Goal: Communication & Community: Answer question/provide support

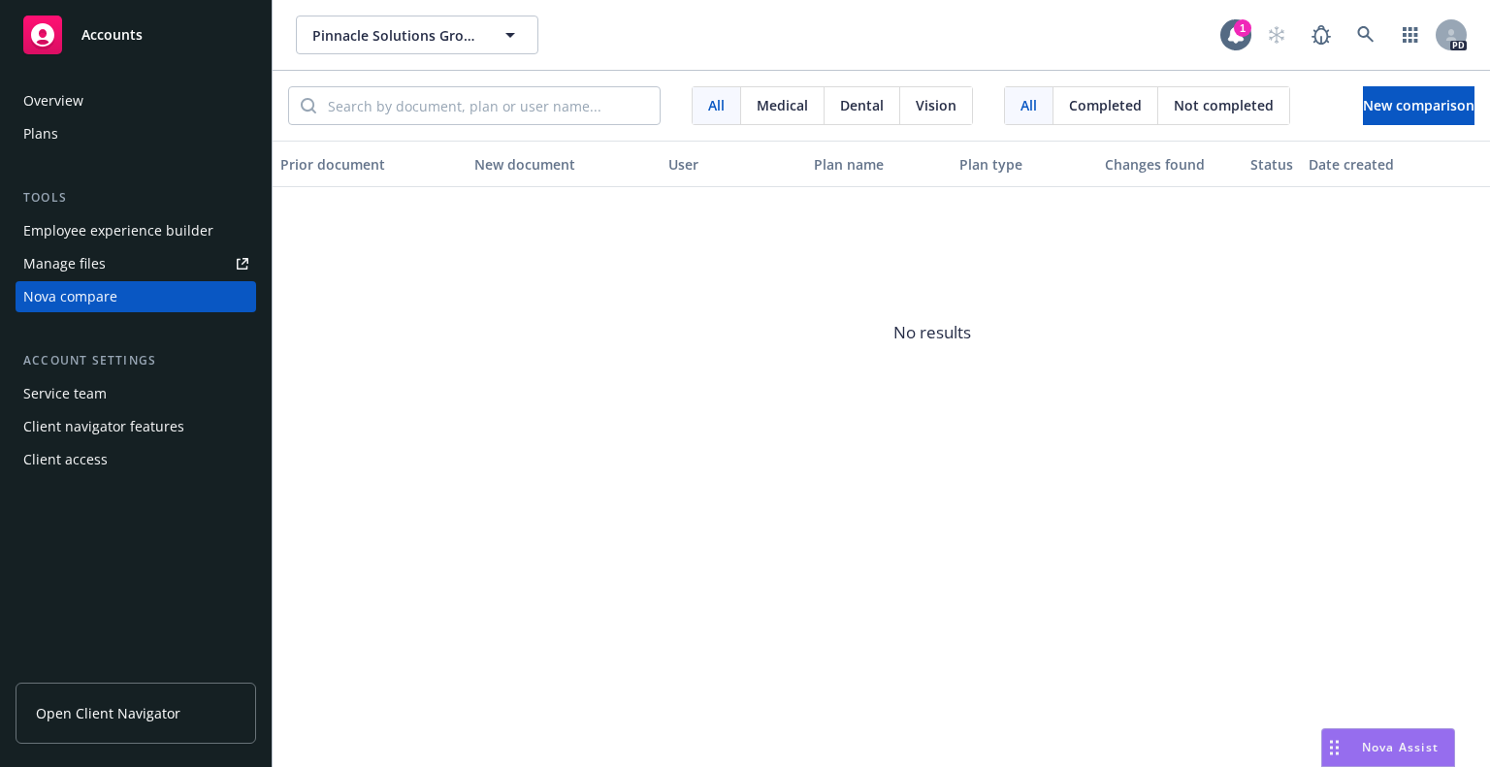
click at [1375, 745] on span "Nova Assist" at bounding box center [1400, 747] width 77 height 16
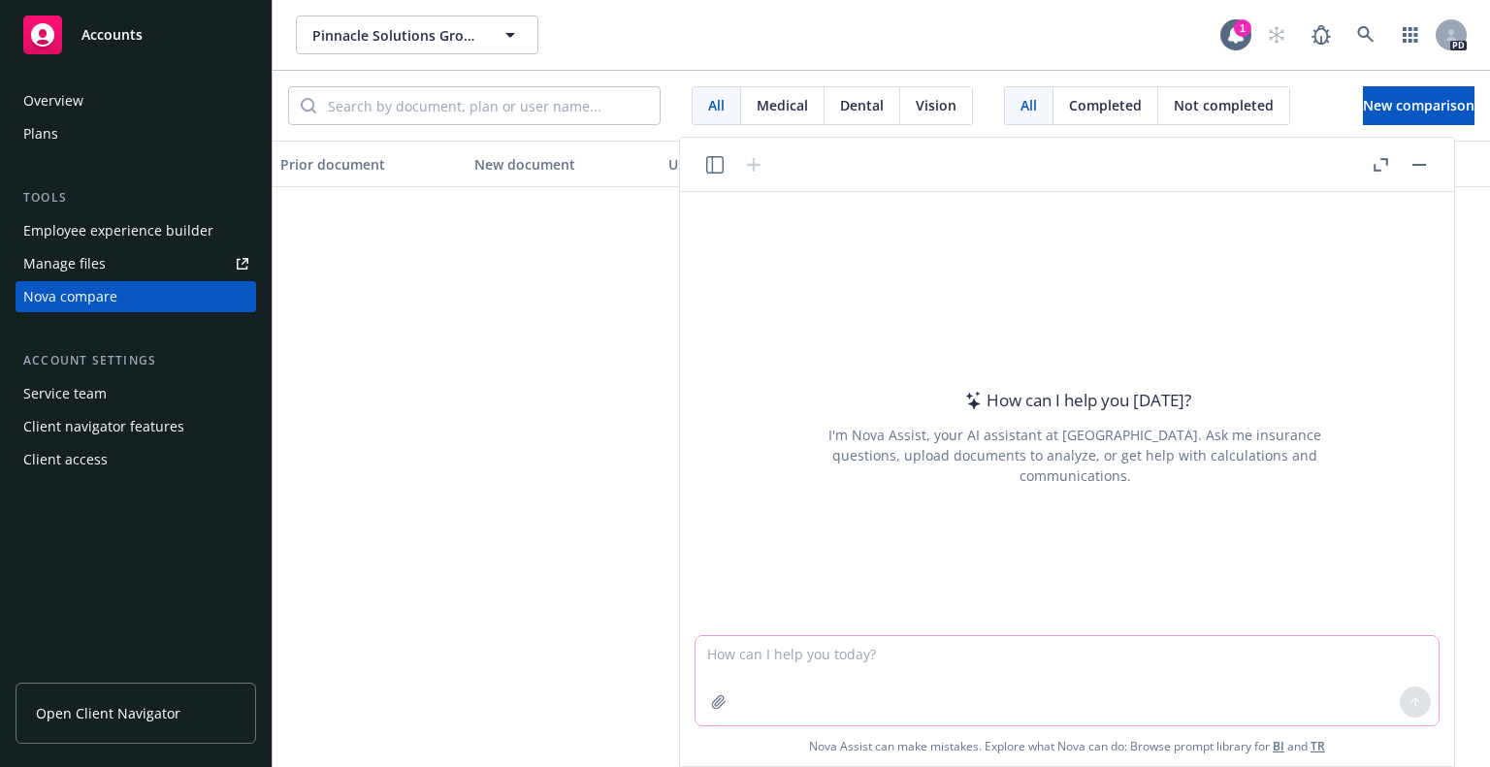
click at [775, 655] on textarea at bounding box center [1066, 680] width 743 height 89
paste textarea "Computer Systems Design and Related Services"
type textarea "Ok can you help with a prospect email to Acuant who provide Computer Systems De…"
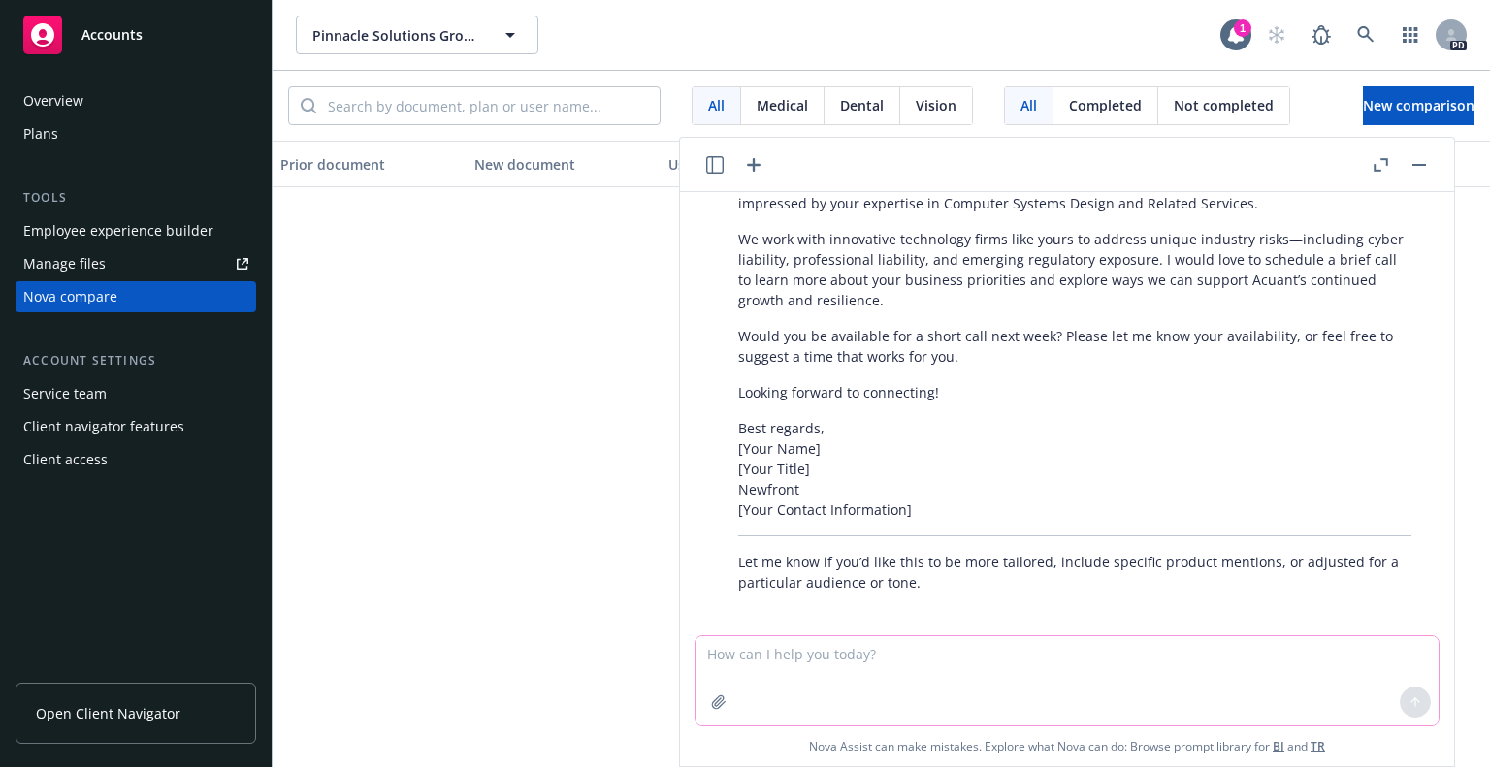
scroll to position [297, 0]
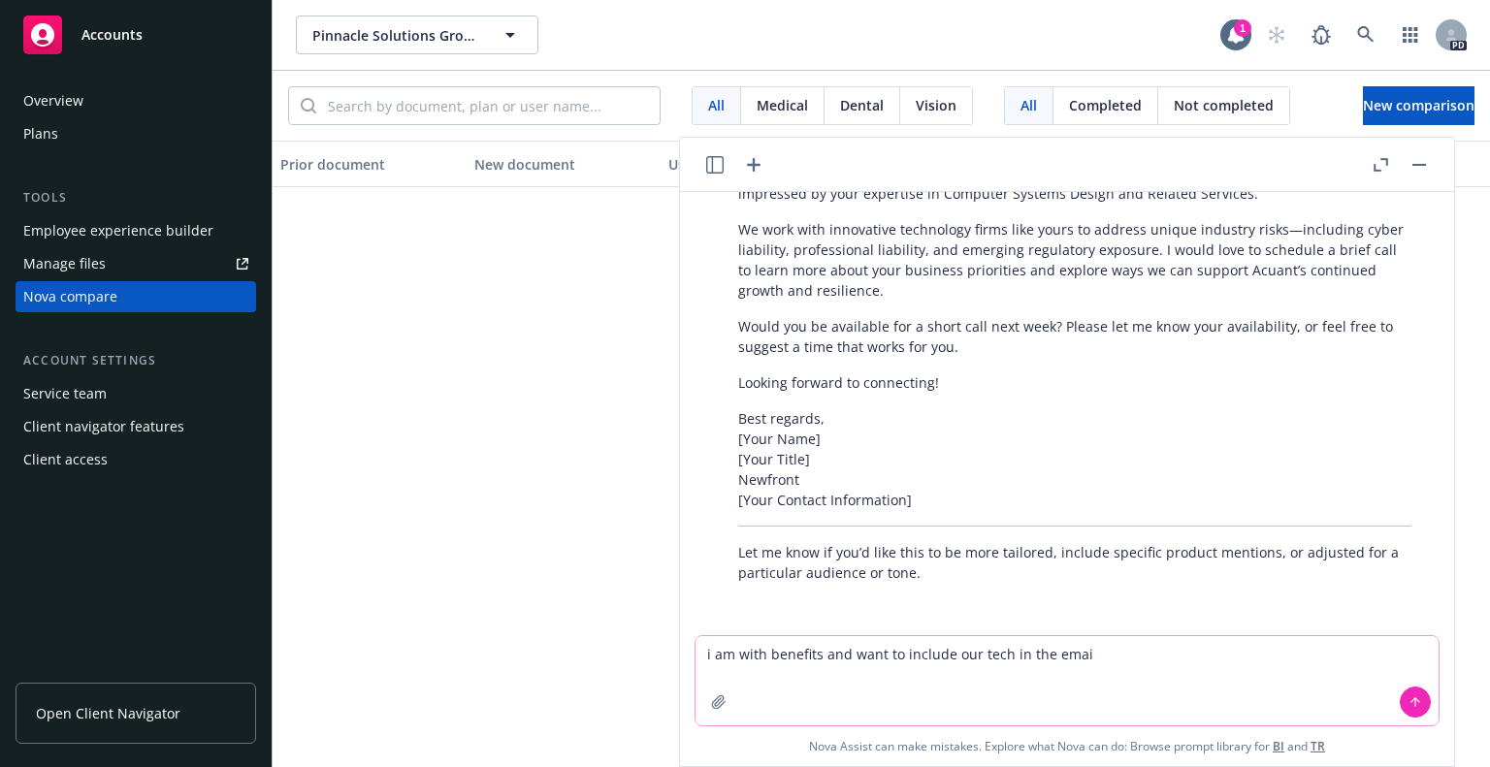
type textarea "i am with benefits and want to include our tech in the email"
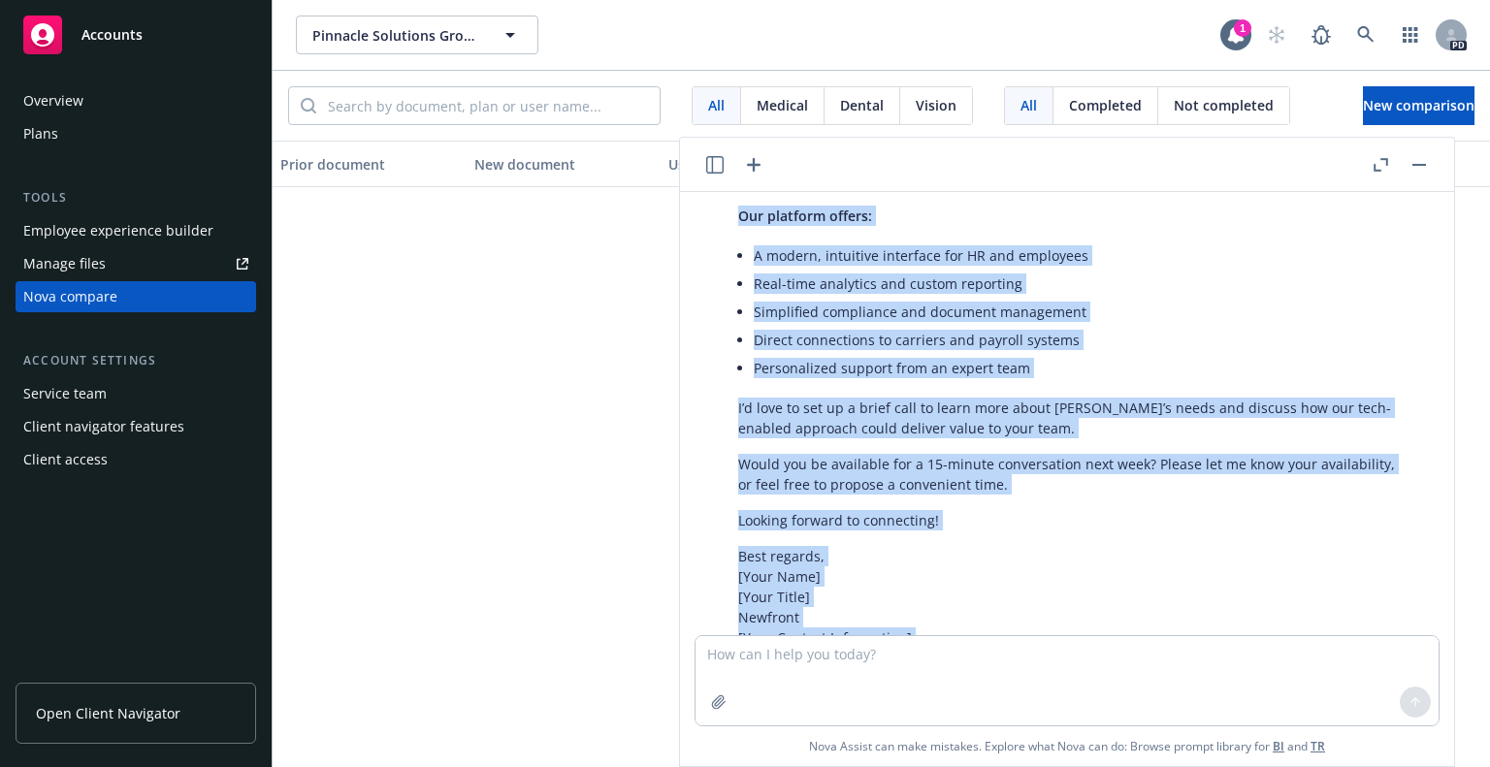
scroll to position [1137, 0]
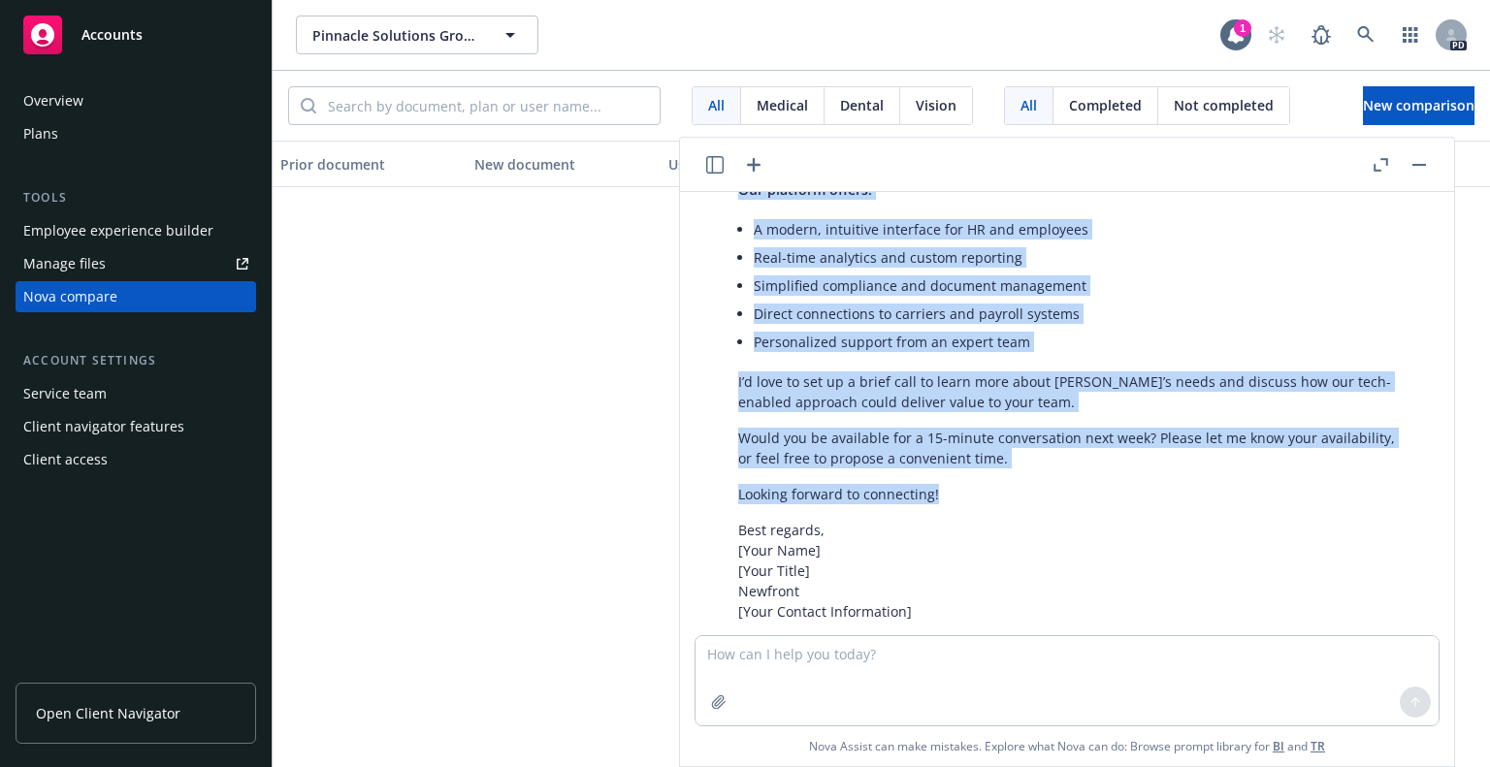
drag, startPoint x: 734, startPoint y: 307, endPoint x: 1030, endPoint y: 493, distance: 349.1
click at [1030, 493] on div "Thank you for clarifying! Here’s a revised prospect email for Acuant that highl…" at bounding box center [1075, 267] width 712 height 869
copy div "Loremip: Dolorsitamet Consecte Adipisci eli Seddoe temp Incididu’u Labo-Etdolo …"
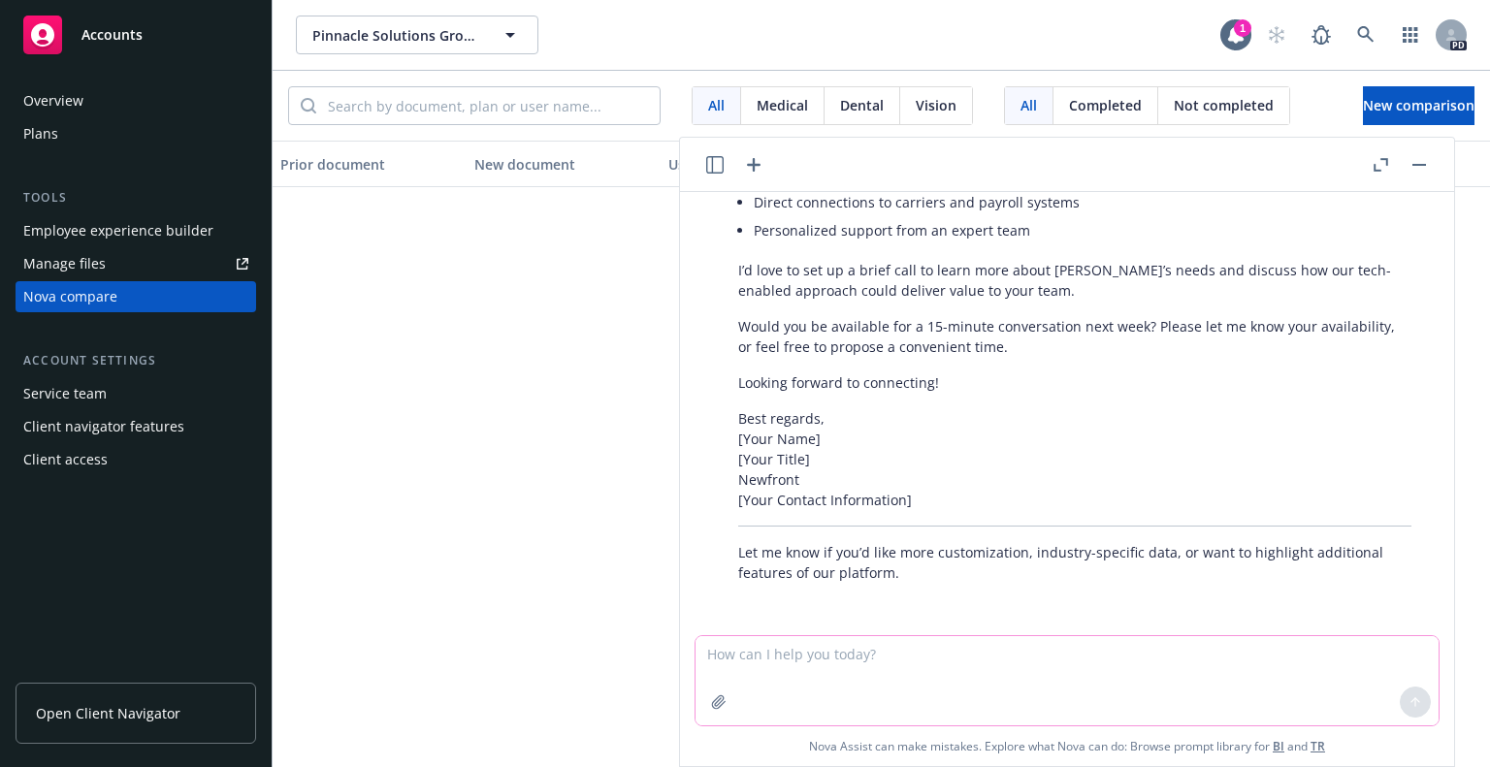
click at [860, 661] on textarea at bounding box center [1066, 680] width 743 height 89
type textarea "what about what we offer for employees ([PERSON_NAME])"
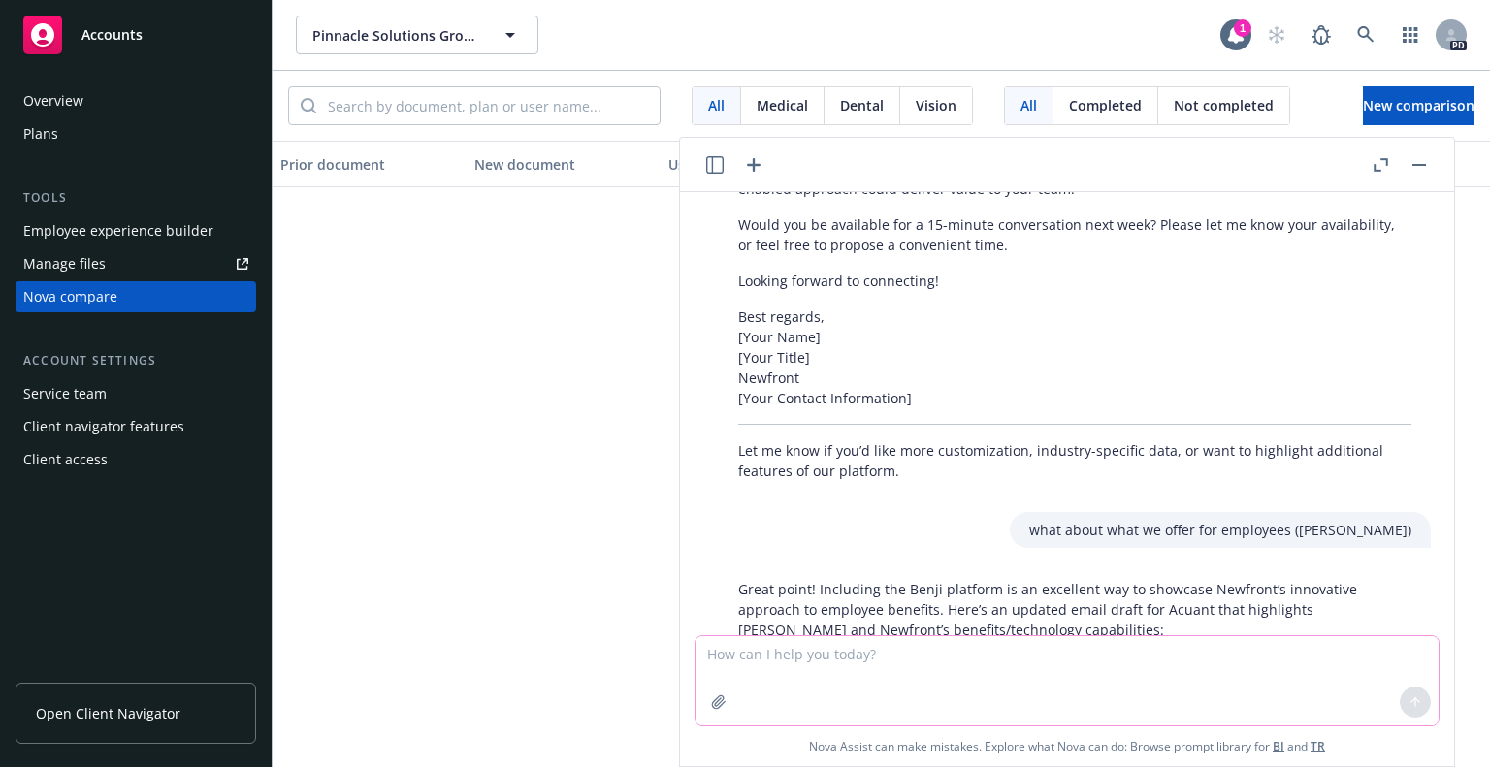
scroll to position [1286, 0]
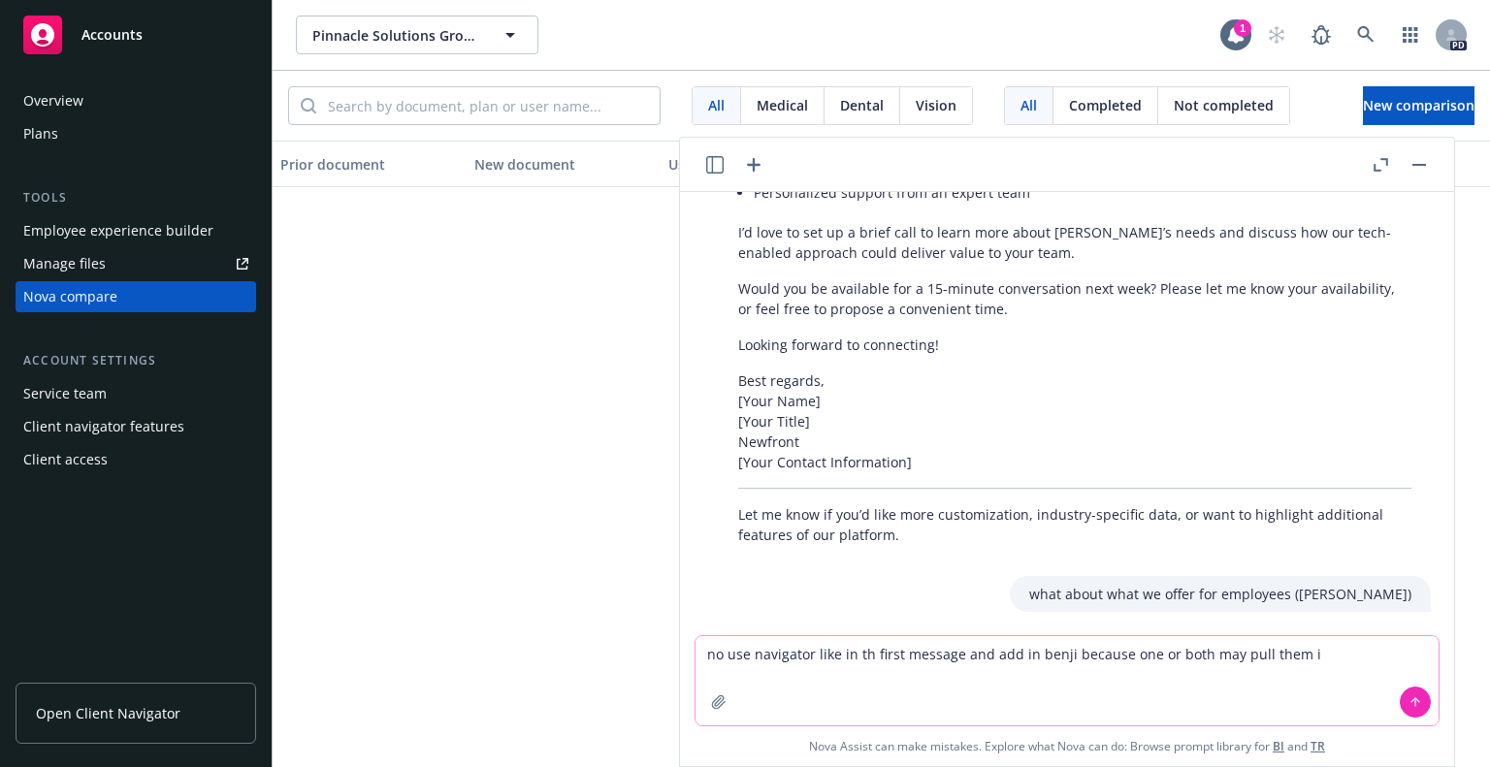
type textarea "no use navigator like in th first message and add in benji because one or both …"
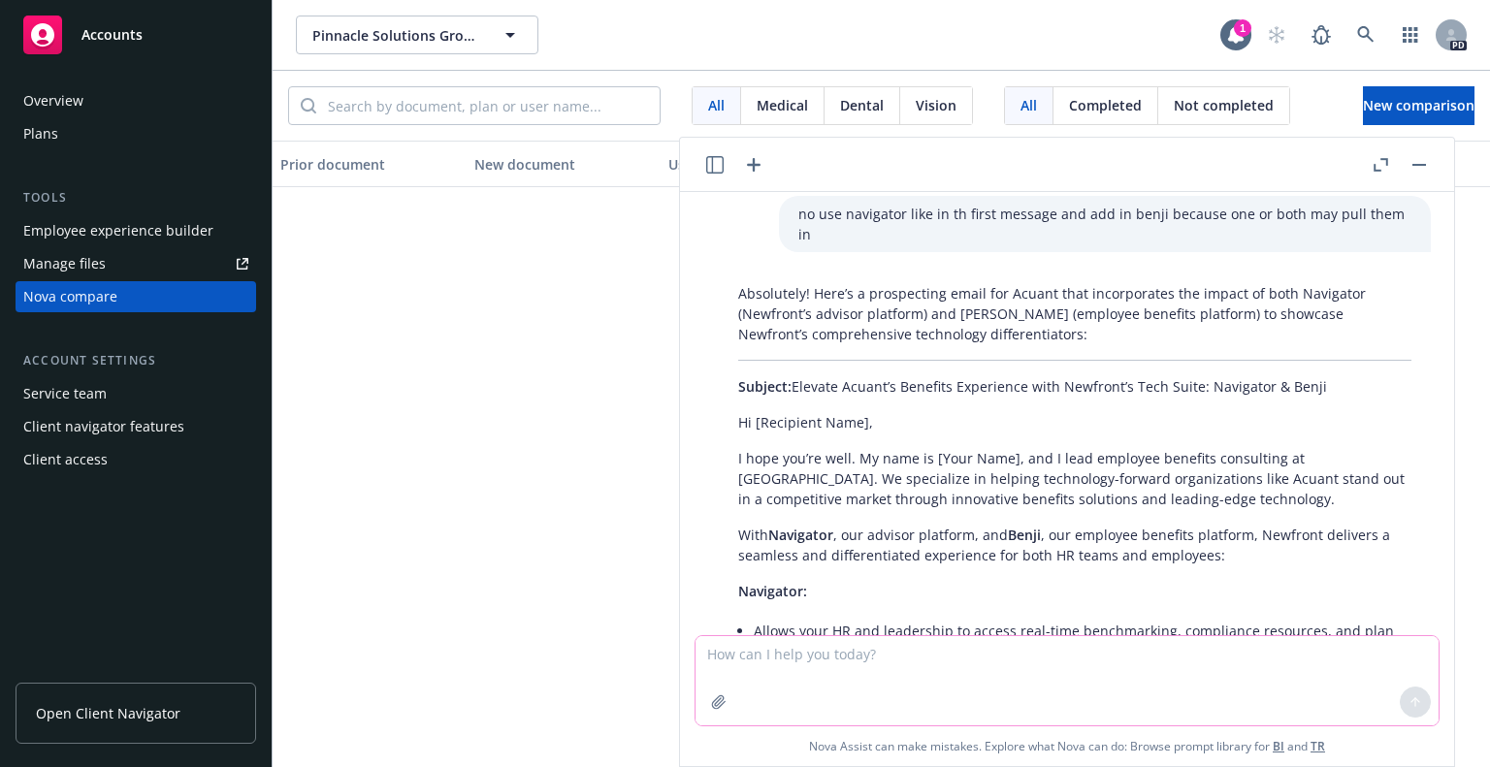
scroll to position [2591, 0]
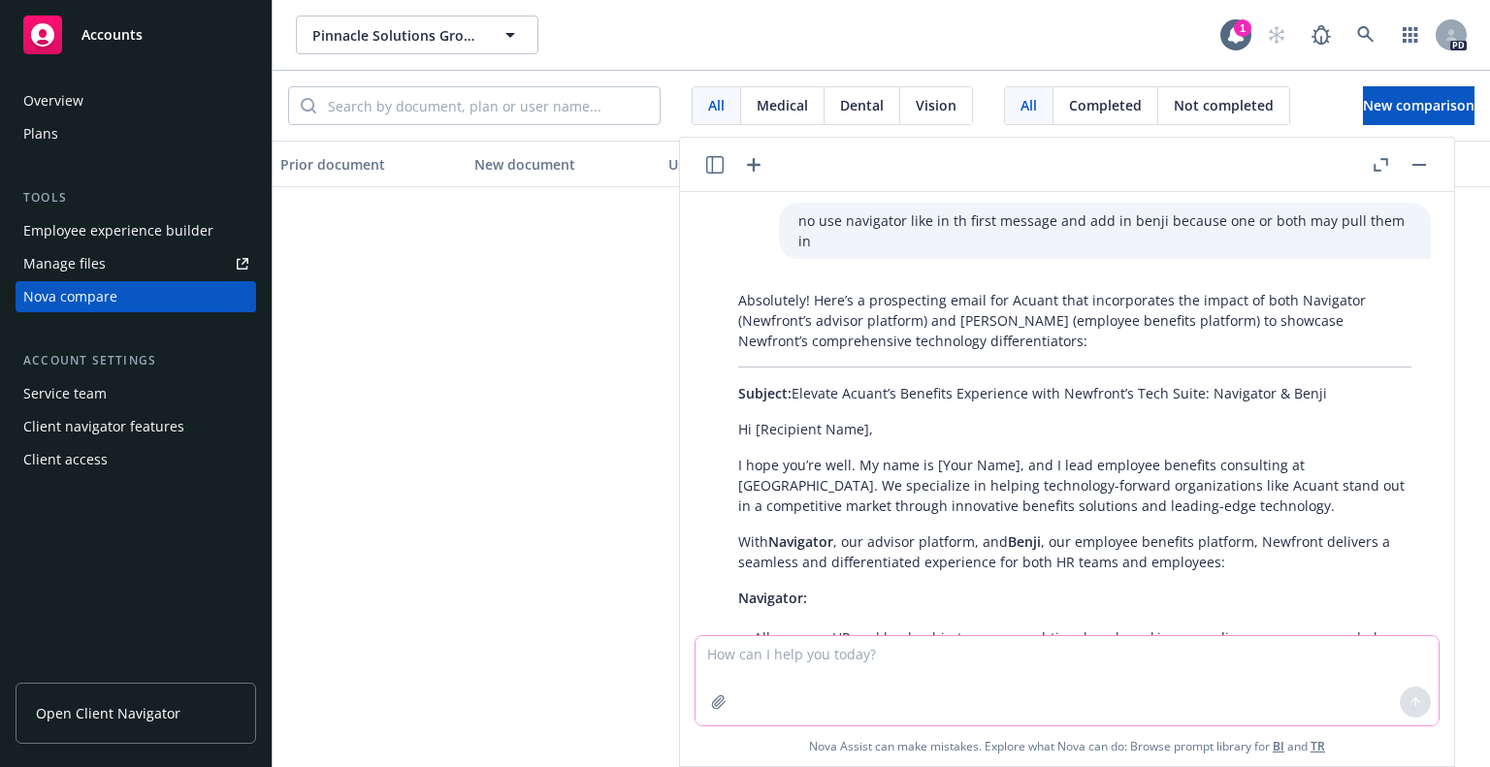
click at [806, 674] on textarea at bounding box center [1066, 680] width 743 height 89
type textarea "this is too long and don't use the names of the systems per se."
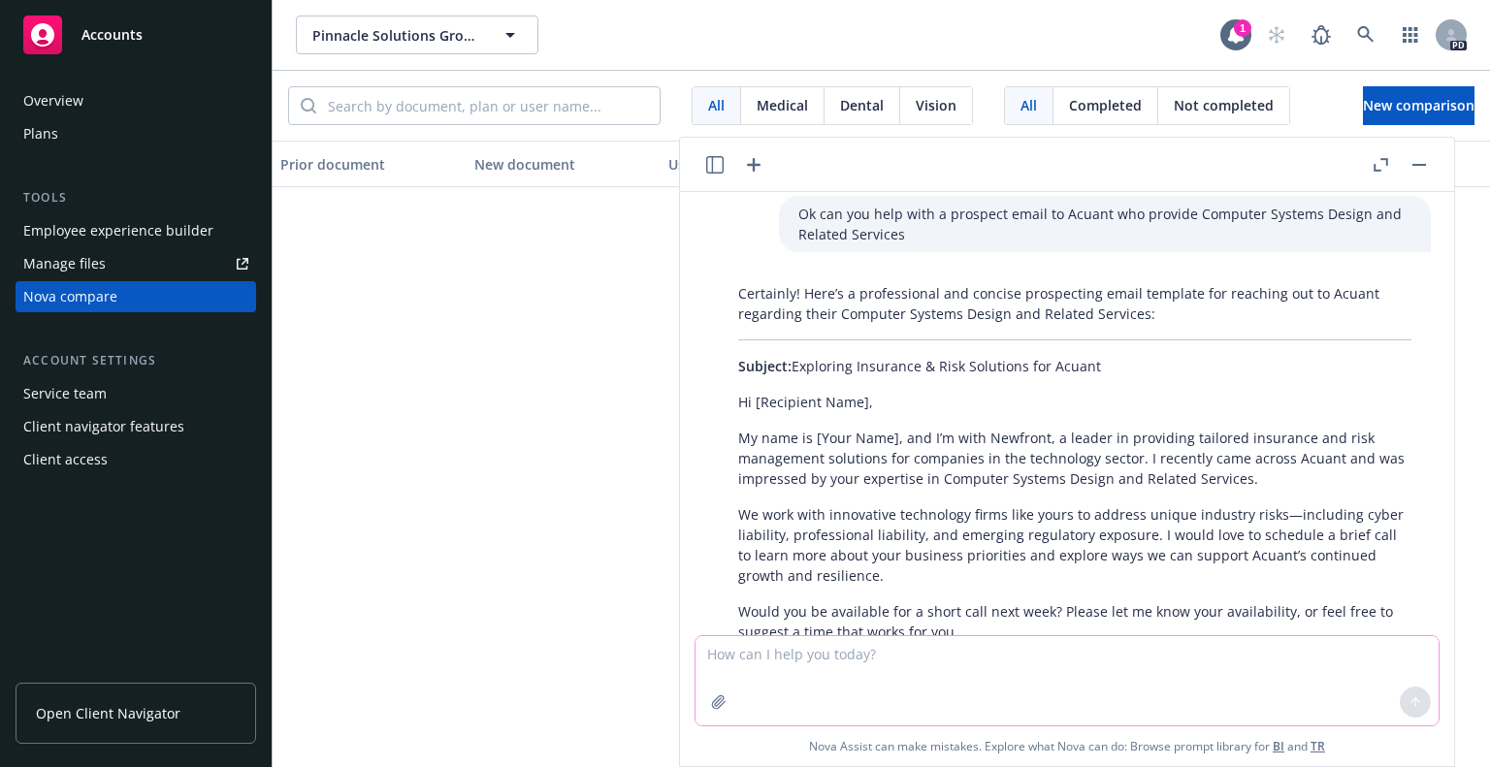
scroll to position [0, 0]
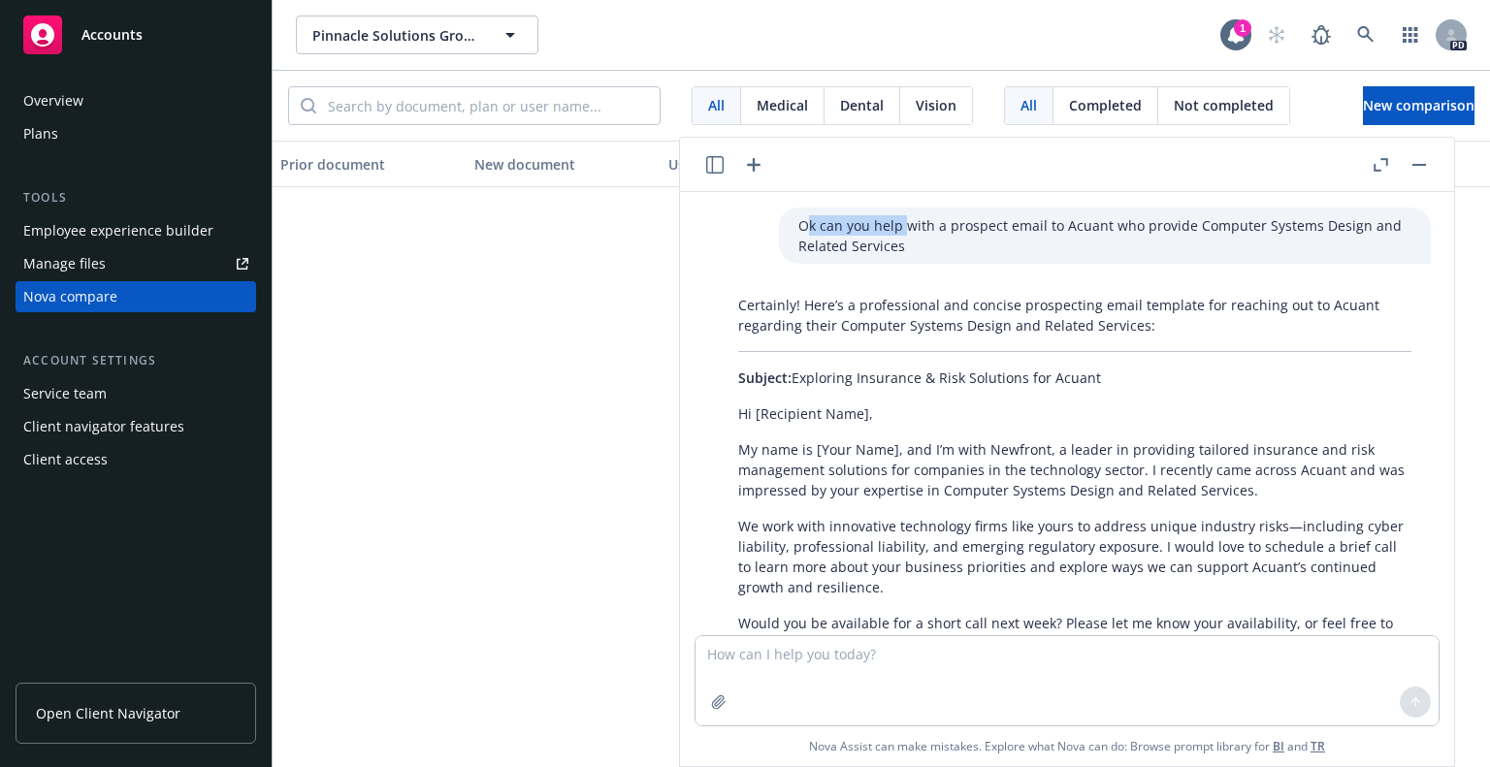
drag, startPoint x: 791, startPoint y: 222, endPoint x: 886, endPoint y: 232, distance: 95.6
click at [886, 232] on p "Ok can you help with a prospect email to Acuant who provide Computer Systems De…" at bounding box center [1104, 235] width 613 height 41
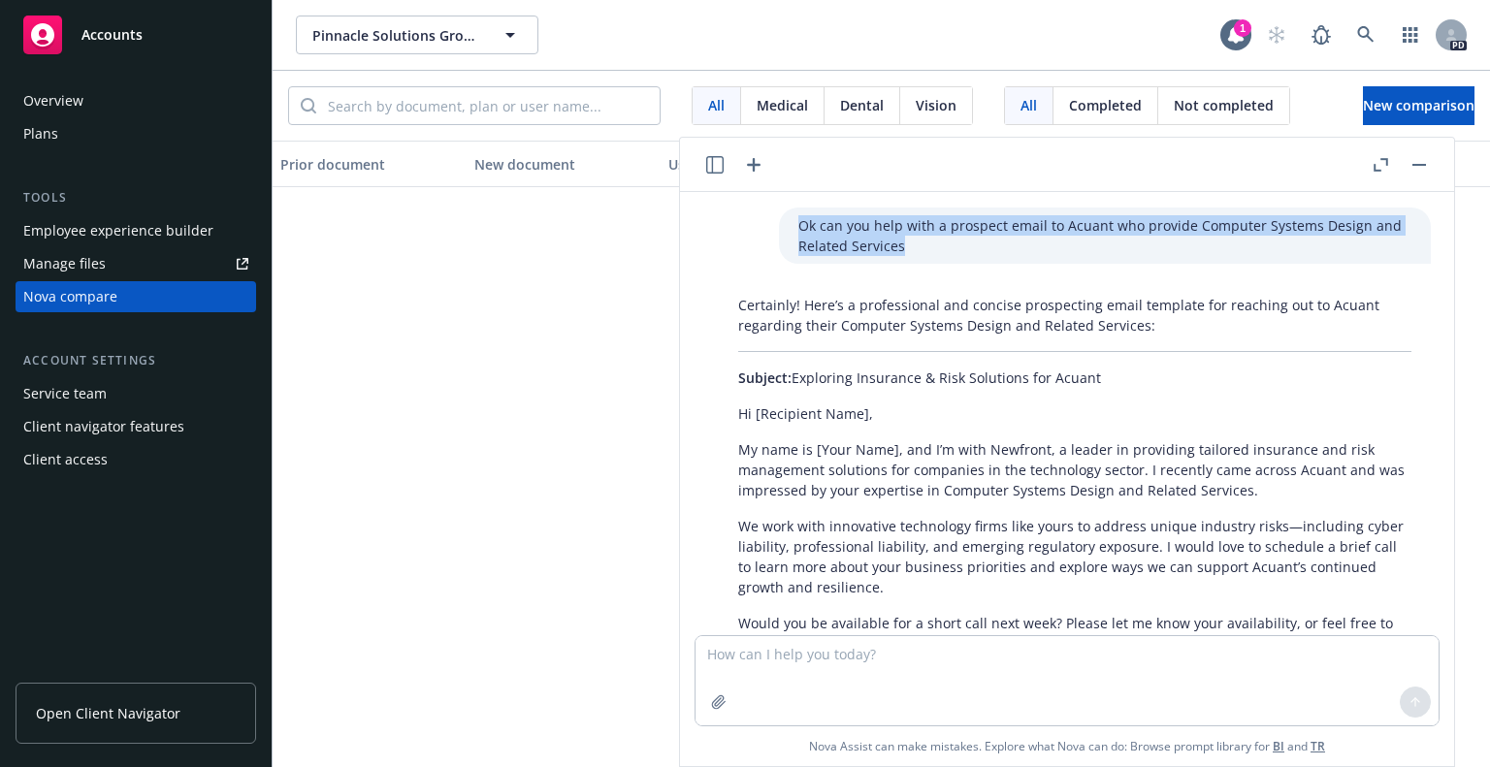
drag, startPoint x: 785, startPoint y: 224, endPoint x: 888, endPoint y: 247, distance: 106.4
click at [888, 247] on p "Ok can you help with a prospect email to Acuant who provide Computer Systems De…" at bounding box center [1104, 235] width 613 height 41
copy p "Ok can you help with a prospect email to Acuant who provide Computer Systems De…"
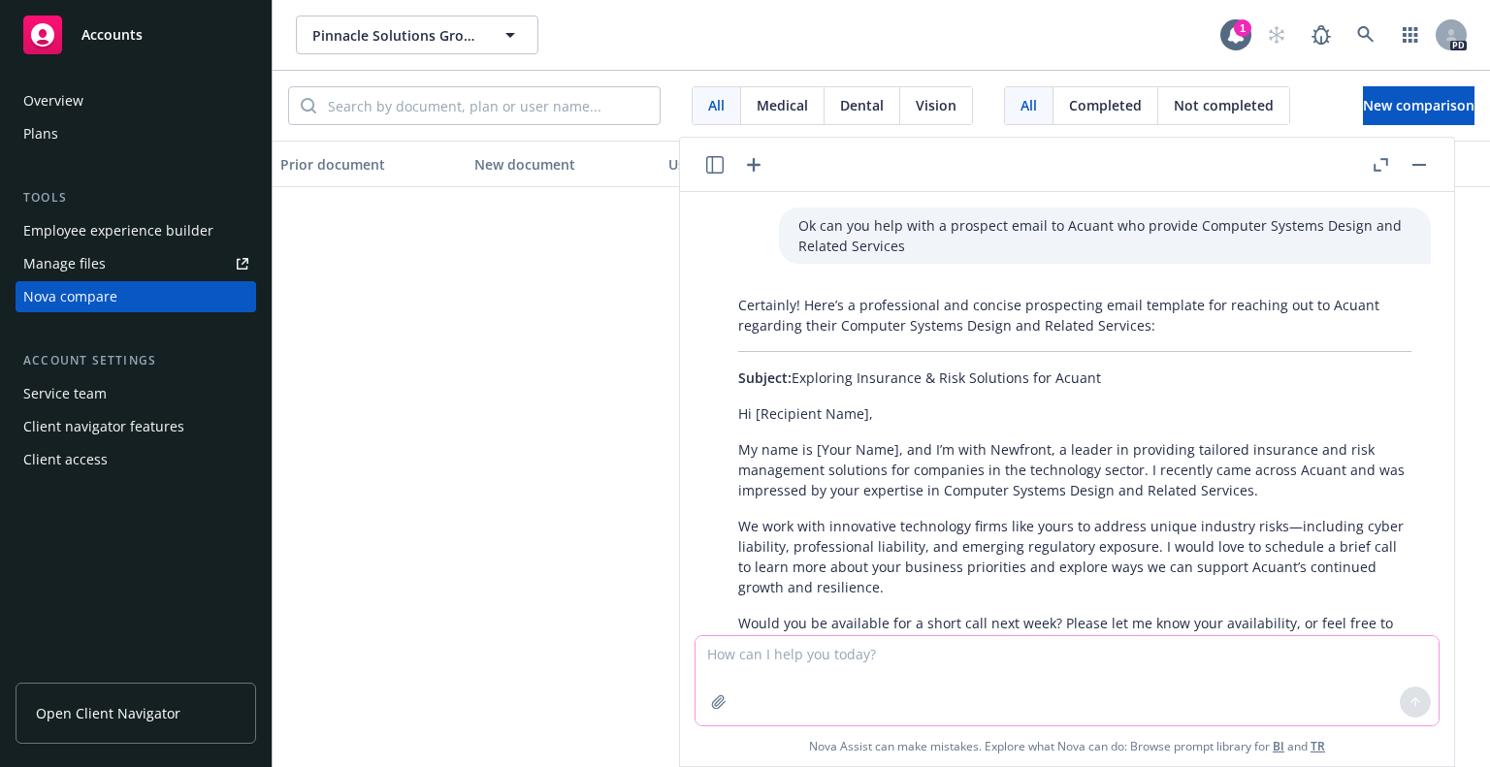
click at [781, 656] on textarea at bounding box center [1066, 680] width 743 height 89
paste textarea "Subject: Benefits strategy for innovative tech teams Hi [First Name], I work wi…"
type textarea "This is what chat gpt gave me and i like it more than what you gave me. Sorry: …"
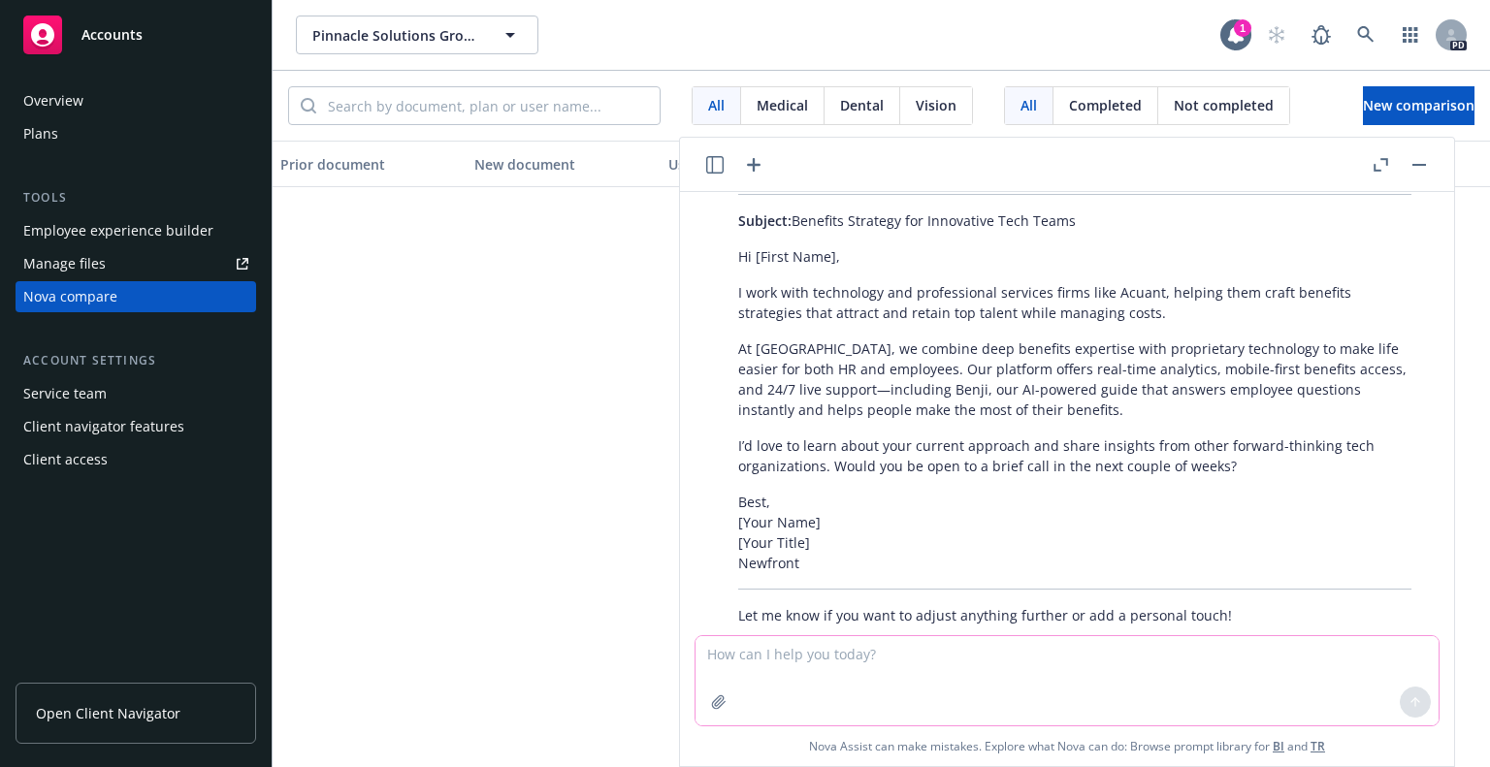
scroll to position [4494, 0]
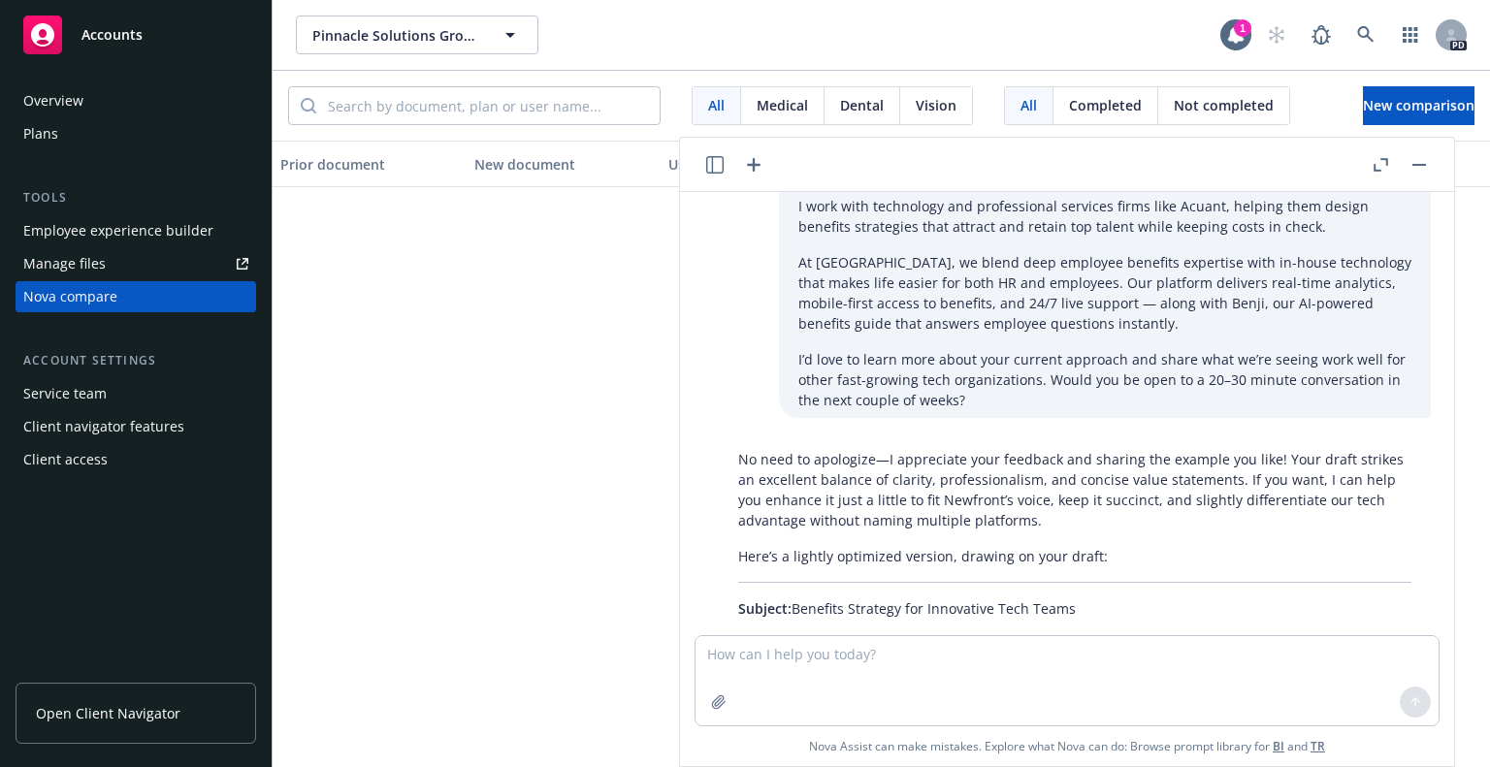
click at [1420, 441] on div "No need to apologize—I appreciate your feedback and sharing the example you lik…" at bounding box center [1074, 731] width 743 height 580
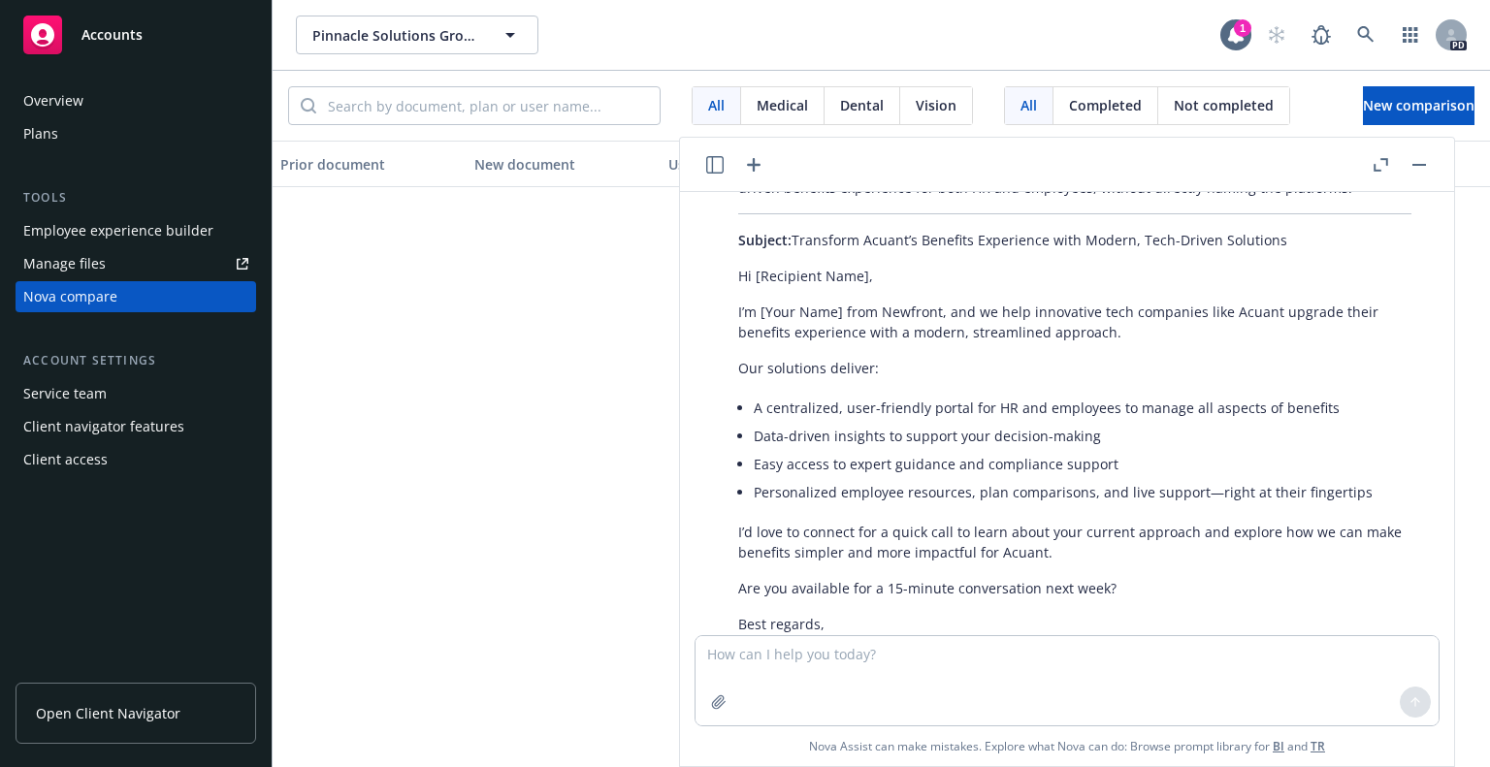
scroll to position [3757, 0]
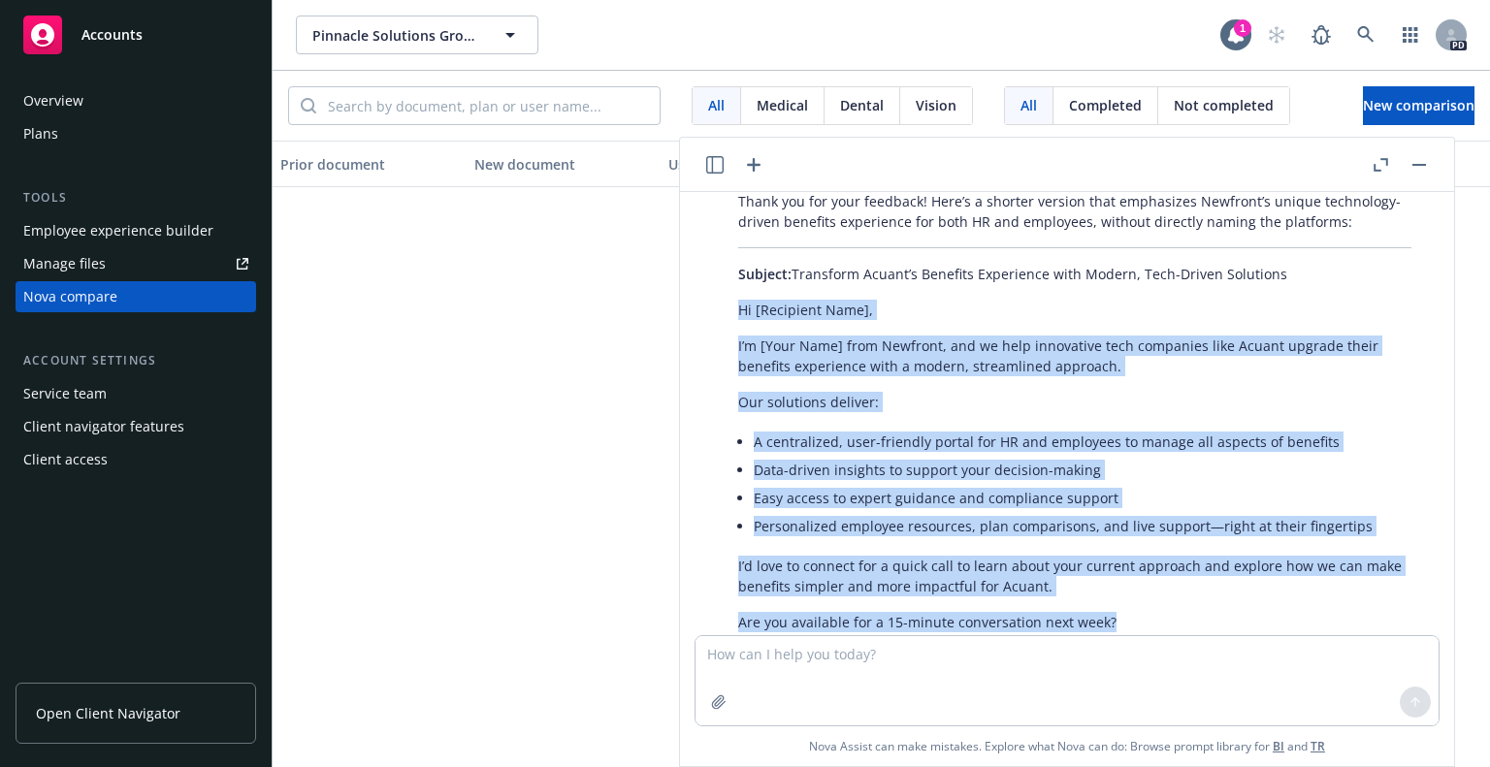
drag, startPoint x: 738, startPoint y: 255, endPoint x: 1119, endPoint y: 579, distance: 500.3
click at [1119, 579] on div "Thank you for your feedback! Here’s a shorter version that emphasizes Newfront’…" at bounding box center [1075, 496] width 712 height 627
copy div "Hi [Recipient Name], I’m [Your Name] from Newfront, and we help innovative tech…"
